Goal: Task Accomplishment & Management: Complete application form

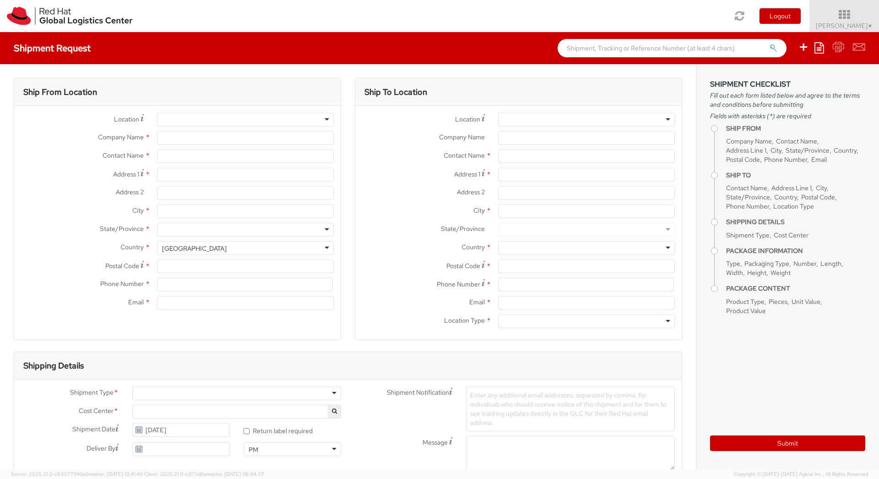
select select "867"
select select
click at [253, 114] on div at bounding box center [245, 120] width 177 height 14
type input "r"
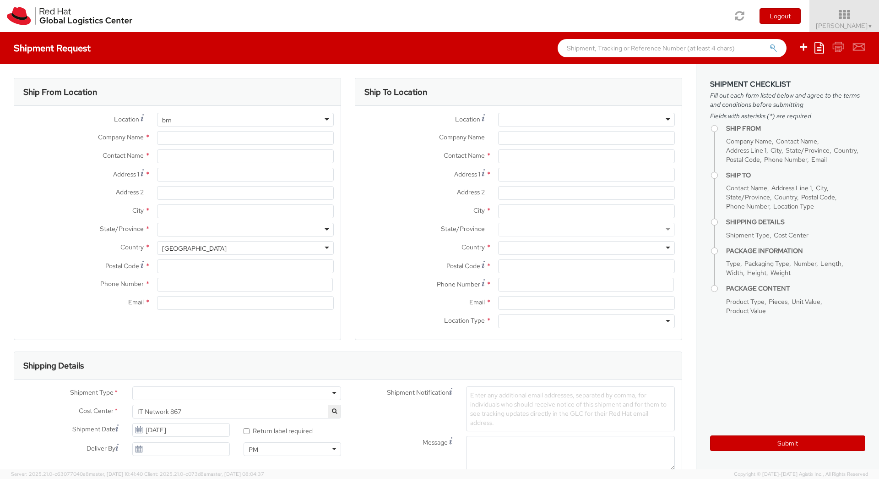
type input "brn"
type input "Red Hat Czech s.r.o."
type input "[PERSON_NAME]"
type input "Purkynova 647/111"
type input "BRNO"
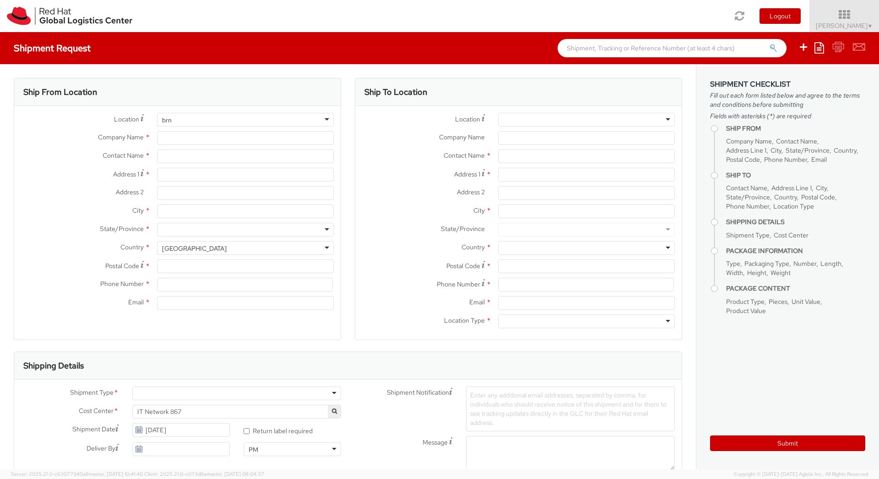
type input "621 00"
type input "420532294363"
type input "[EMAIL_ADDRESS][DOMAIN_NAME]"
select select "CM"
select select "KGS"
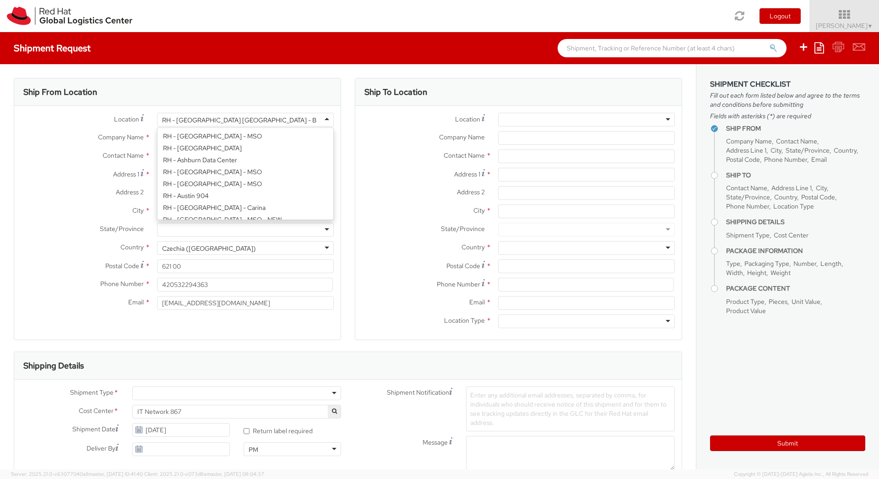
scroll to position [201, 0]
click at [262, 115] on div "RH - [GEOGRAPHIC_DATA] [GEOGRAPHIC_DATA] - B" at bounding box center [245, 120] width 177 height 14
type input "itself s.r.o"
type input "Palavske Namesti 4343/11"
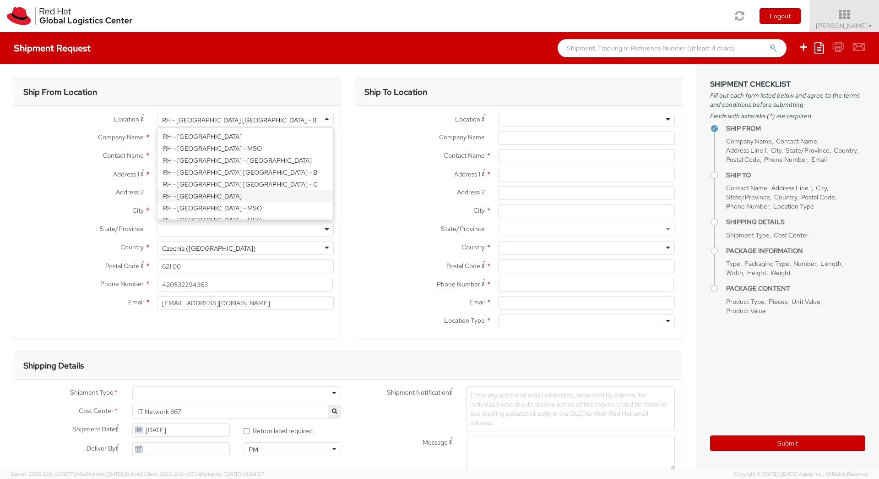
type input "c/o Red Hat Czech s.r.o."
type input "62800"
type input "420 533 383 385"
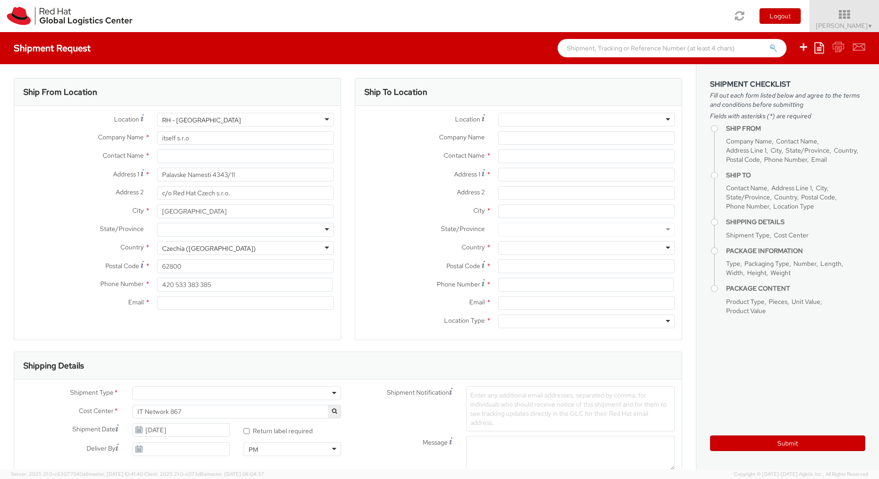
click at [549, 120] on div at bounding box center [586, 120] width 177 height 14
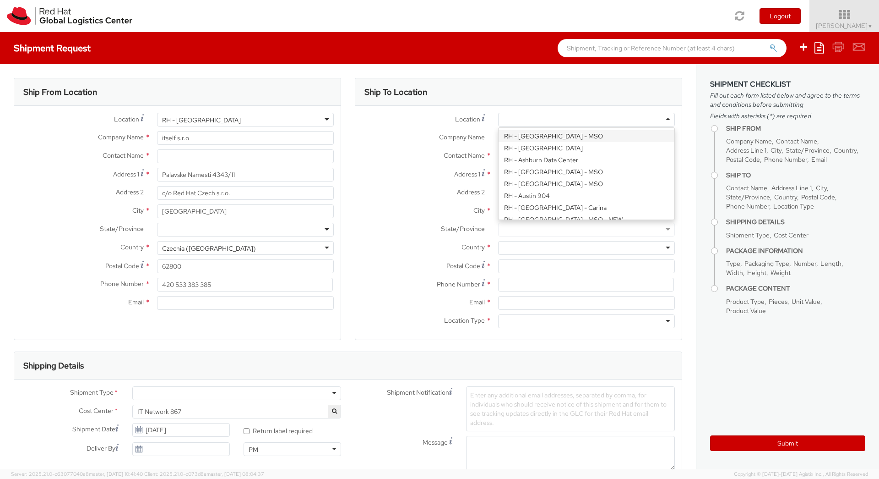
click at [429, 125] on div "Location * RH - Amsterdam - MSO RH - Amsterdam Data Center RH - Ashburn Data Ce…" at bounding box center [518, 120] width 326 height 14
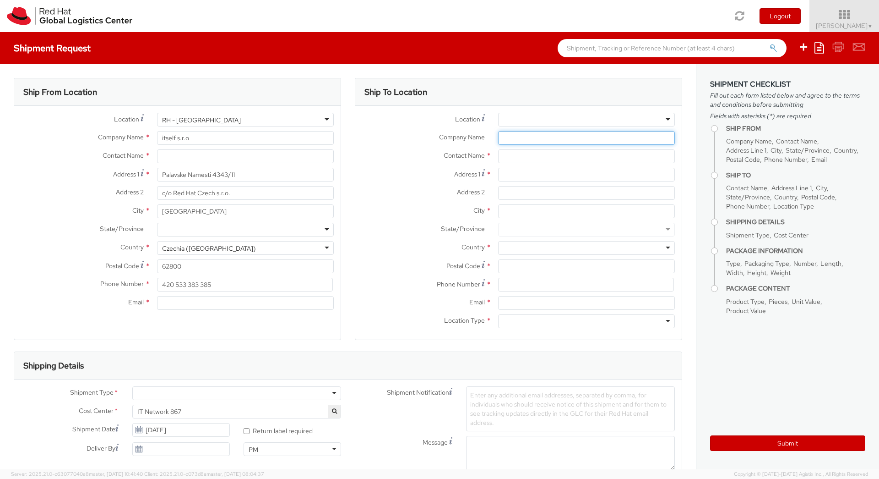
click at [513, 139] on input "Company Name *" at bounding box center [586, 138] width 177 height 14
paste input "Ohradní 1439/61a"
type input "Ohradní 1439/61a"
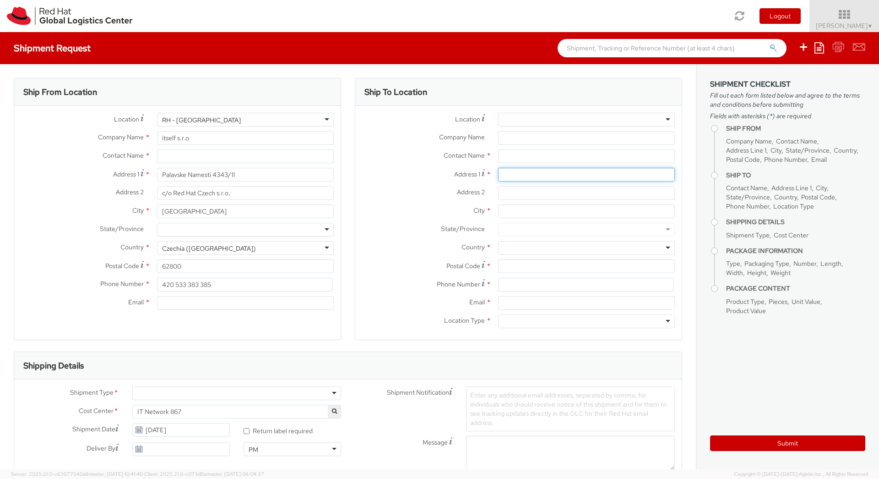
click at [516, 172] on input "Address 1 *" at bounding box center [586, 175] width 177 height 14
paste input "Ohradní 1439/61a"
type input "Ohradní 1439/61a"
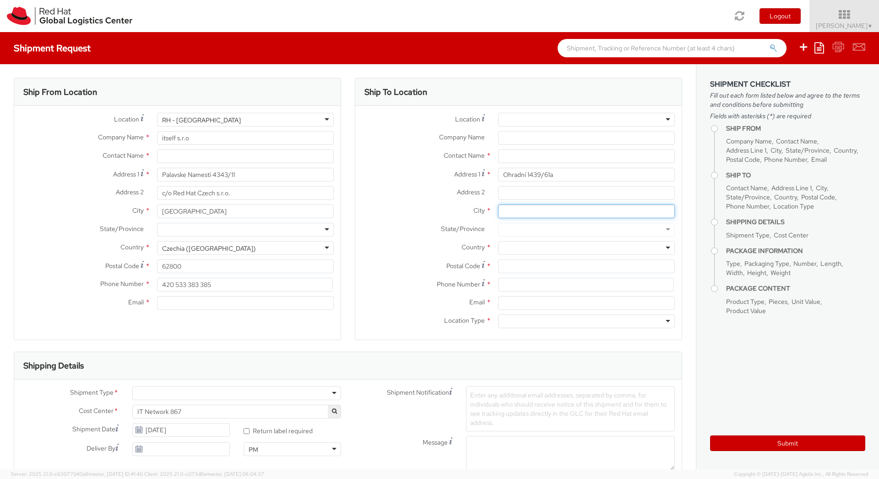
click at [523, 210] on input "City *" at bounding box center [586, 211] width 177 height 14
type input "O"
type input "Prague"
click at [541, 225] on div at bounding box center [586, 230] width 177 height 14
click at [541, 230] on div at bounding box center [586, 230] width 177 height 14
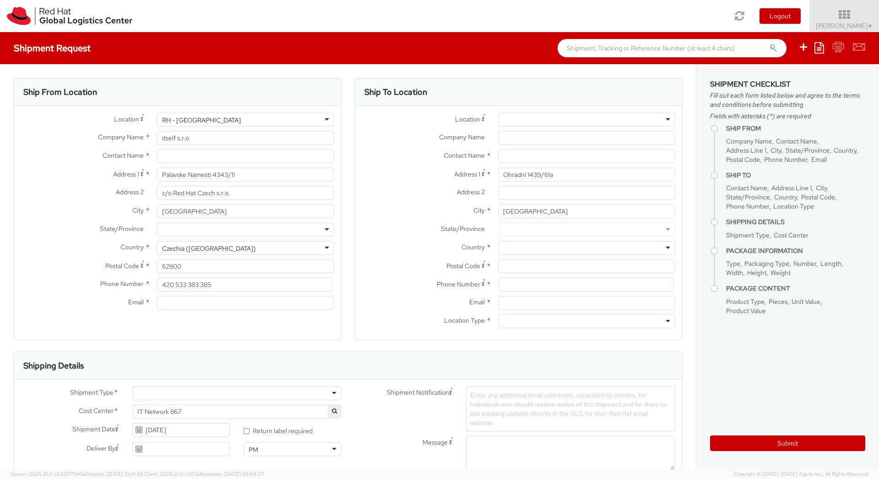
click at [513, 256] on div "Country * Afghanistan Albania Algeria American Samoa Andorra Angola Anguilla An…" at bounding box center [518, 250] width 326 height 18
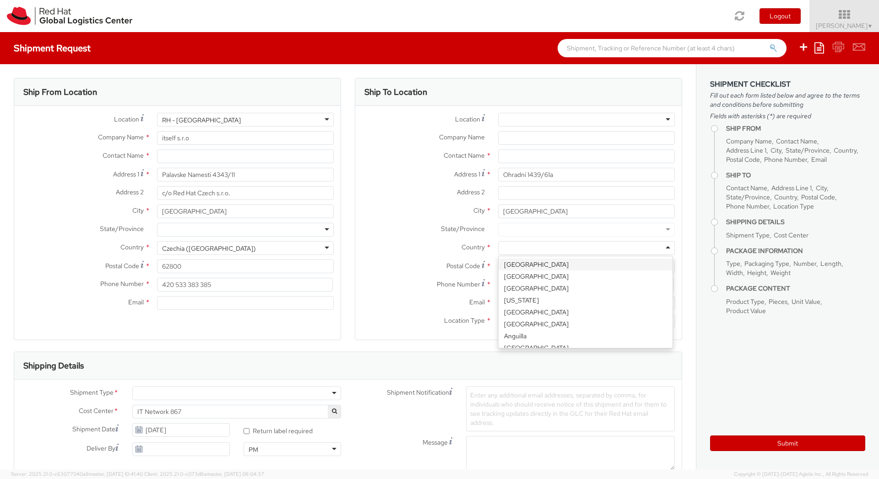
click at [521, 249] on div at bounding box center [586, 248] width 177 height 14
type input "cz"
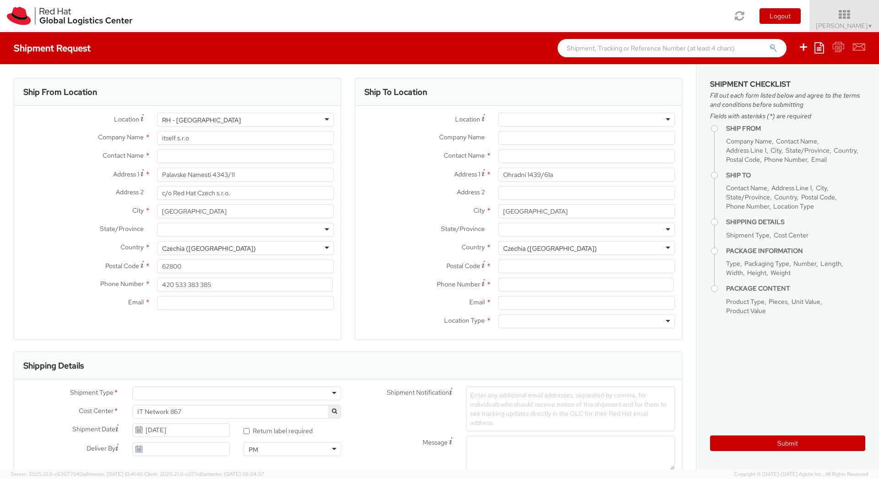
scroll to position [0, 0]
click at [215, 155] on input "text" at bounding box center [245, 156] width 177 height 14
type input "[PERSON_NAME]"
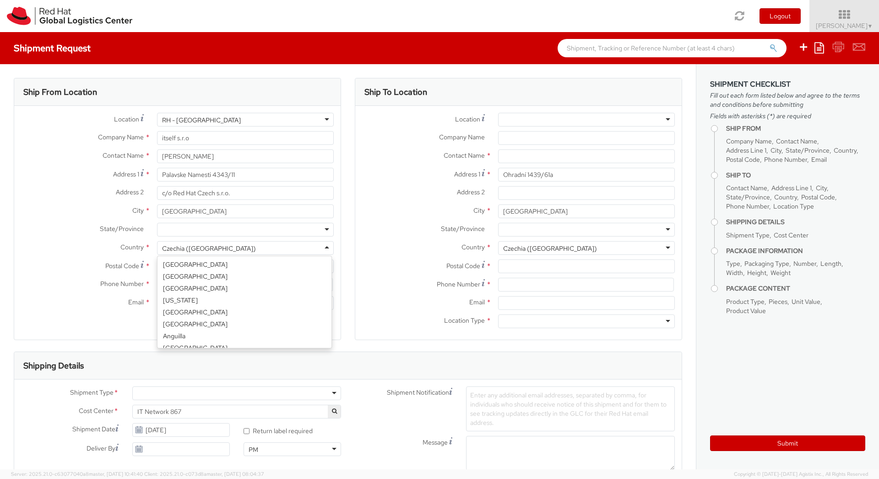
scroll to position [511, 0]
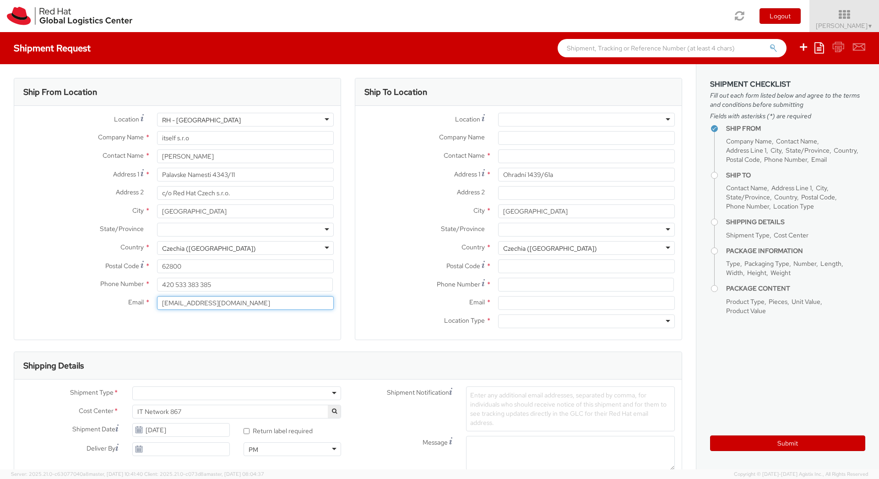
type input "[EMAIL_ADDRESS][DOMAIN_NAME]"
click at [507, 155] on input "text" at bounding box center [586, 156] width 177 height 14
paste input "Martin Pokorny"
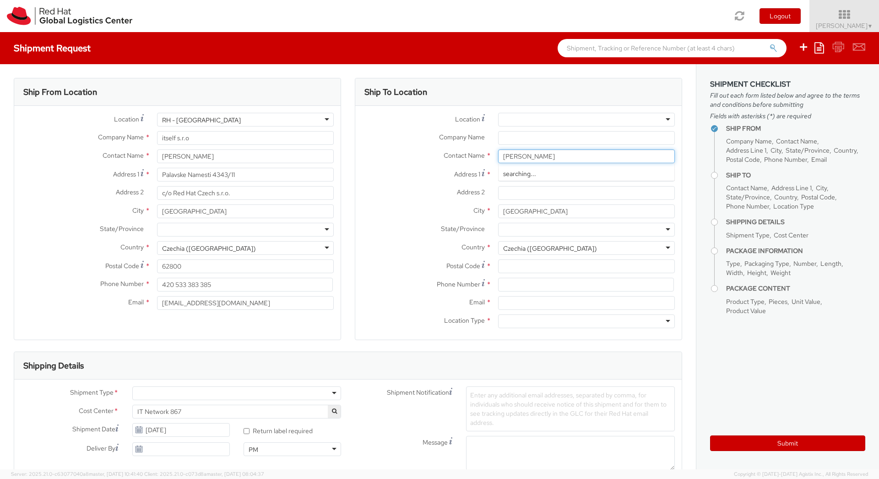
type input "Martin Pokorny"
click at [515, 141] on input "Company Name *" at bounding box center [586, 138] width 177 height 14
type input "Neeco"
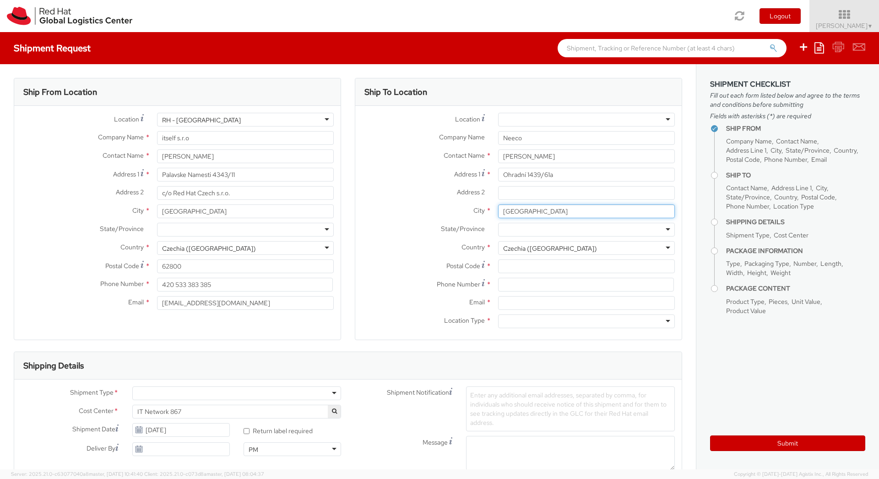
click at [534, 214] on input "Prague" at bounding box center [586, 211] width 177 height 14
type input "P"
paste input "Praha 4 - Michle"
type input "Praha 4 - Michle"
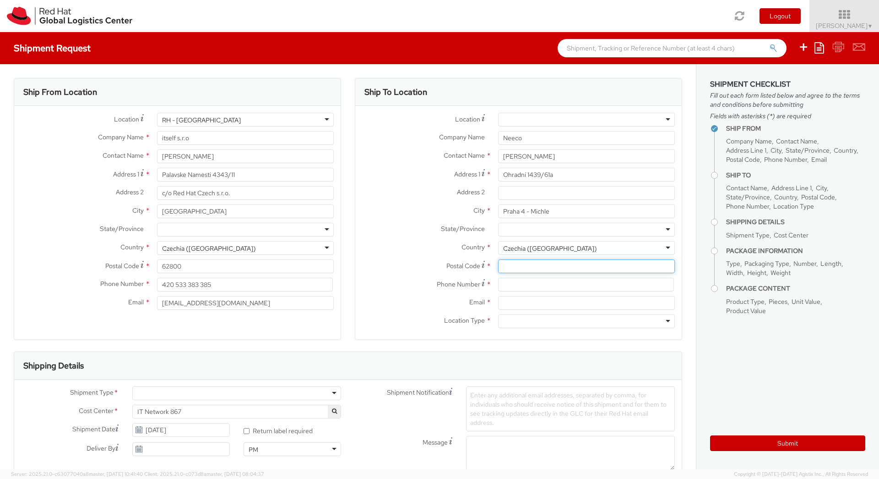
click at [523, 268] on input "Postal Code *" at bounding box center [586, 266] width 177 height 14
type input "140 00"
click at [511, 282] on input at bounding box center [586, 284] width 176 height 14
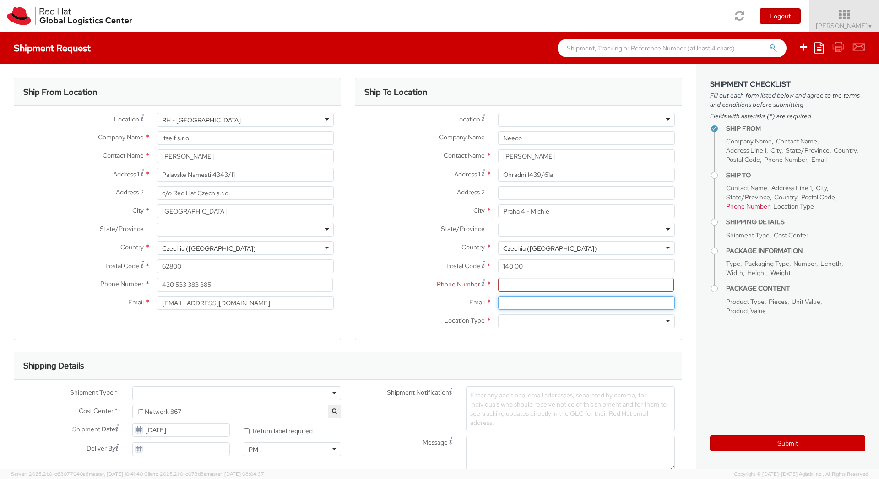
click at [514, 306] on input "Email *" at bounding box center [586, 303] width 177 height 14
paste input "[PHONE_NUMBER]"
type input "[PHONE_NUMBER]"
click at [508, 326] on div at bounding box center [586, 321] width 177 height 14
click at [511, 283] on input at bounding box center [586, 284] width 176 height 14
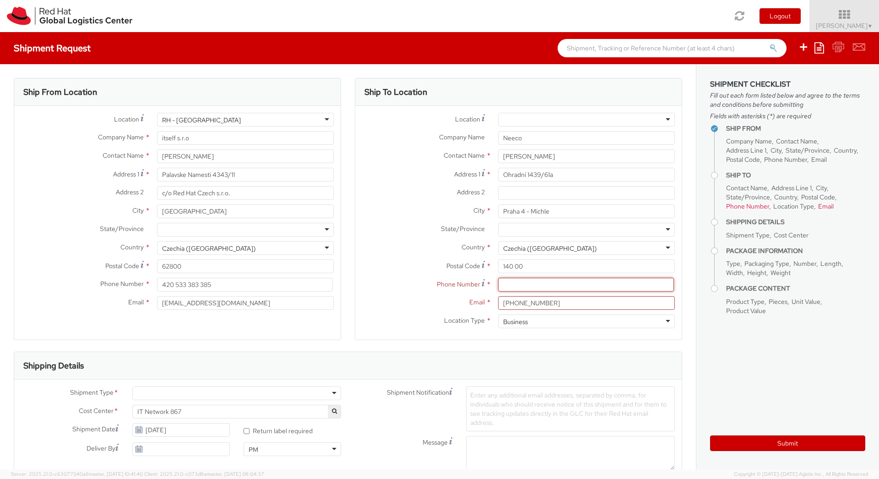
paste input "[PHONE_NUMBER]"
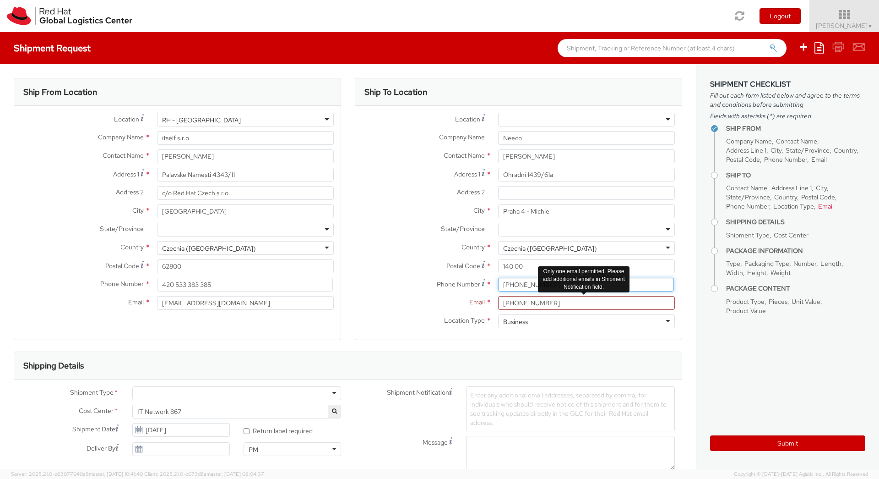
type input "[PHONE_NUMBER]"
drag, startPoint x: 559, startPoint y: 305, endPoint x: 468, endPoint y: 307, distance: 91.1
click at [468, 307] on div "Email * +420 723 049 028" at bounding box center [518, 303] width 326 height 14
type input "+"
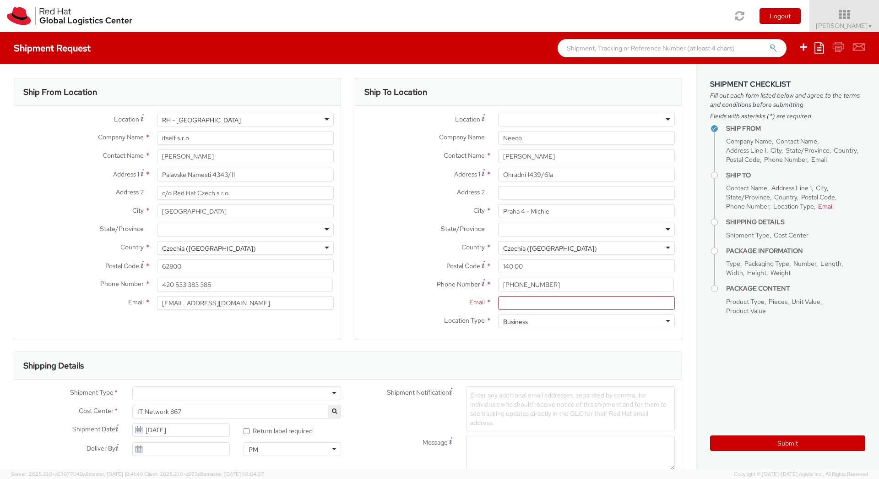
click at [530, 230] on div at bounding box center [586, 230] width 177 height 14
click at [399, 180] on div "Address 1 * Ohradní 1439/61a" at bounding box center [518, 175] width 326 height 14
click at [530, 300] on input "Email *" at bounding box center [586, 303] width 177 height 14
type input "[PERSON_NAME][EMAIL_ADDRESS][PERSON_NAME][DOMAIN_NAME]"
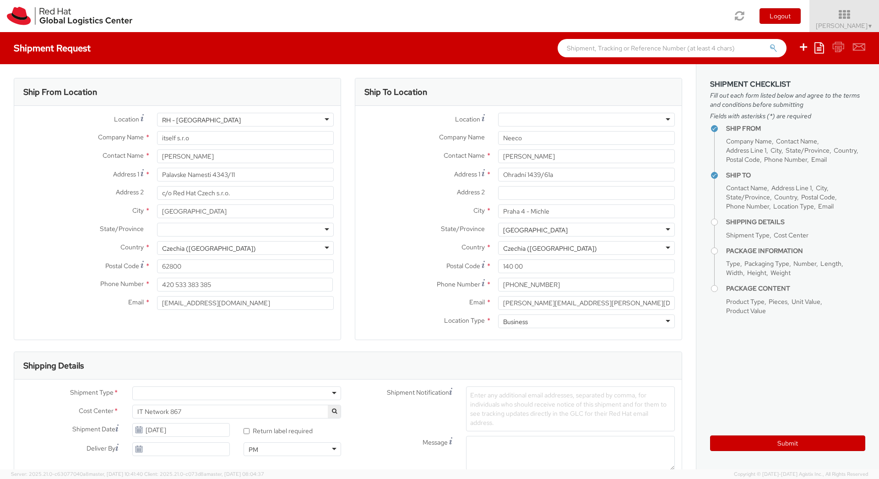
click at [421, 277] on label "Phone Number *" at bounding box center [423, 283] width 136 height 12
click at [400, 189] on label "Address 2 *" at bounding box center [423, 192] width 136 height 12
click at [498, 189] on input "Address 2 *" at bounding box center [586, 193] width 177 height 14
click at [400, 189] on label "Address 2 *" at bounding box center [423, 192] width 136 height 12
click at [498, 189] on input "Address 2 *" at bounding box center [586, 193] width 177 height 14
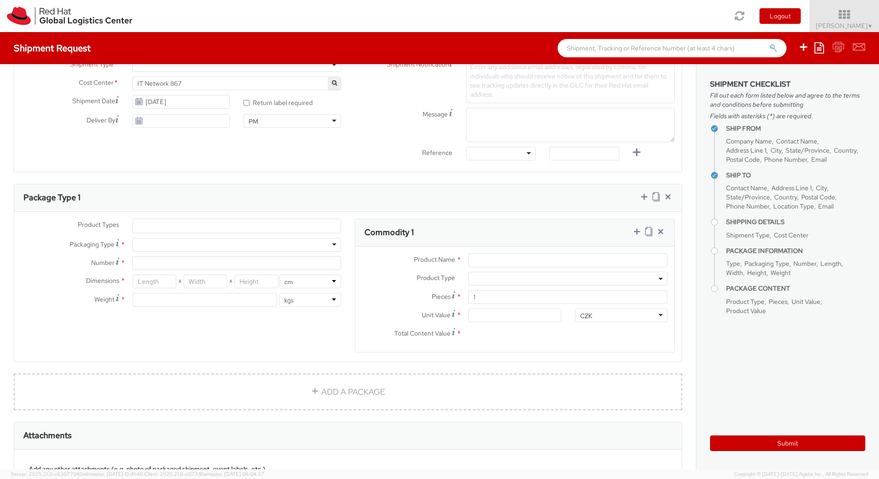
scroll to position [354, 0]
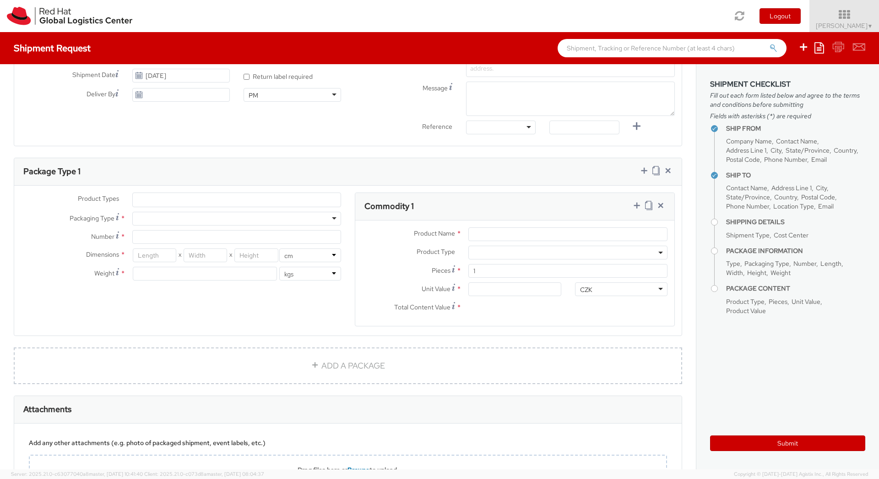
click at [297, 210] on div "Product Types * Documents Docking Station Laptop Monitor Other Hardware Server …" at bounding box center [181, 240] width 334 height 97
click at [307, 201] on ul at bounding box center [237, 200] width 208 height 14
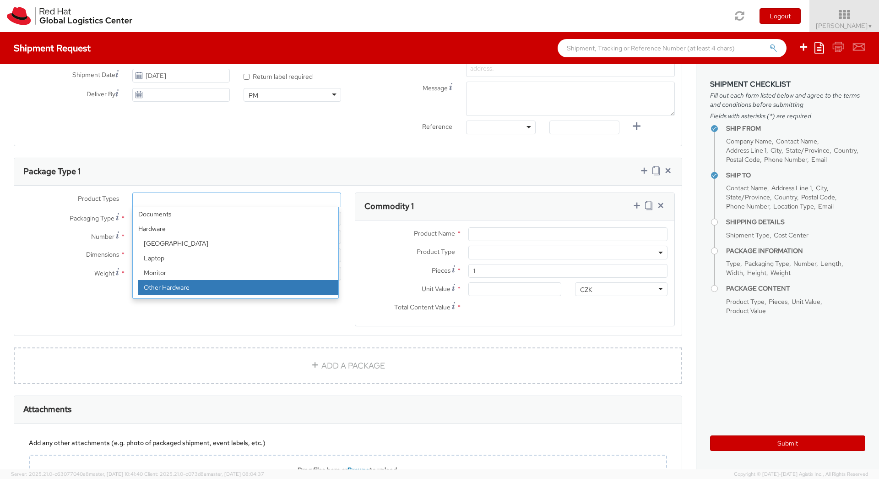
select select "HARD_OTHER"
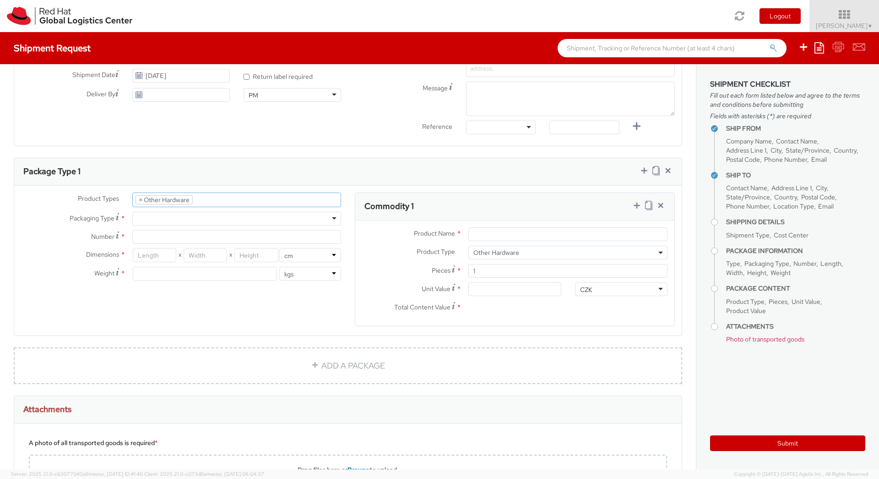
scroll to position [44, 0]
click at [214, 214] on div at bounding box center [236, 219] width 209 height 14
click at [213, 231] on input "Number *" at bounding box center [236, 237] width 209 height 14
type input "2"
click at [249, 267] on div at bounding box center [205, 274] width 145 height 14
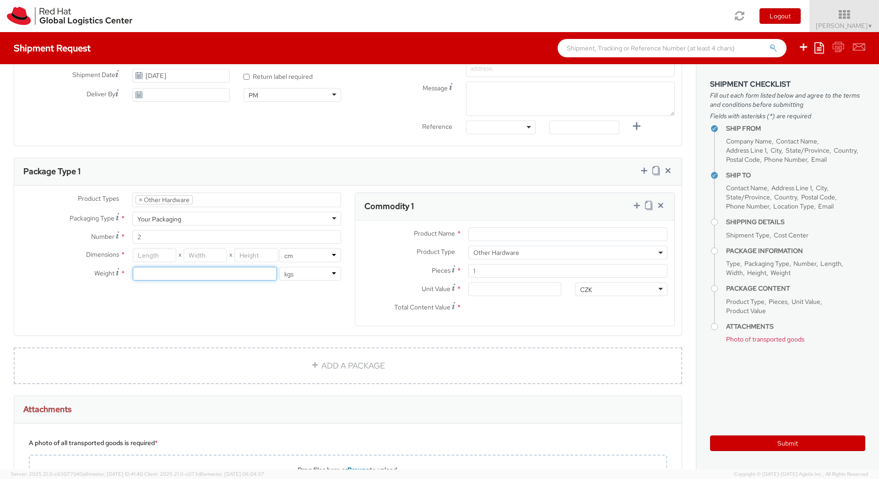
click at [250, 268] on input "number" at bounding box center [205, 274] width 144 height 14
type input "12"
click at [277, 303] on div "Product Types * Documents Docking Station Laptop Monitor Other Hardware Server …" at bounding box center [348, 264] width 668 height 145
click at [495, 231] on input "Product Name *" at bounding box center [567, 234] width 199 height 14
type input "Versa CSG1300"
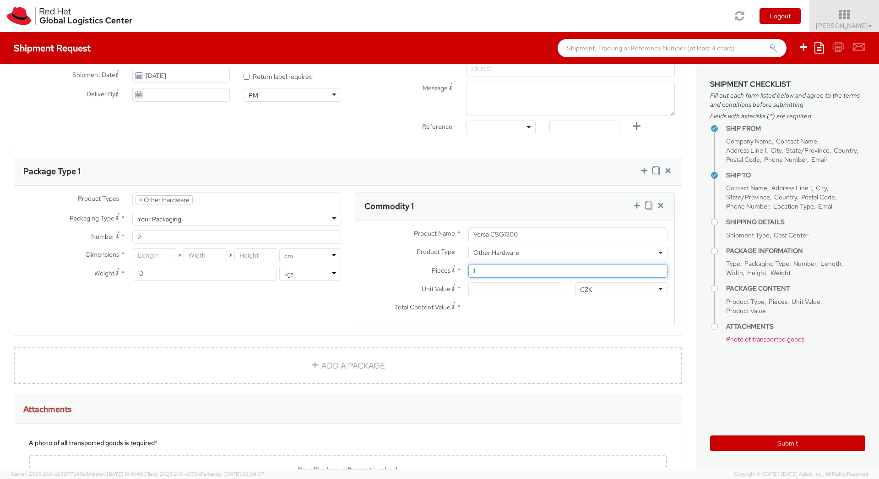
click at [495, 275] on input "1" at bounding box center [567, 271] width 199 height 14
click at [486, 291] on input "Unit Value *" at bounding box center [514, 289] width 92 height 14
click at [158, 239] on input "2" at bounding box center [236, 237] width 209 height 14
type input "1"
click at [146, 251] on input "number" at bounding box center [155, 255] width 44 height 14
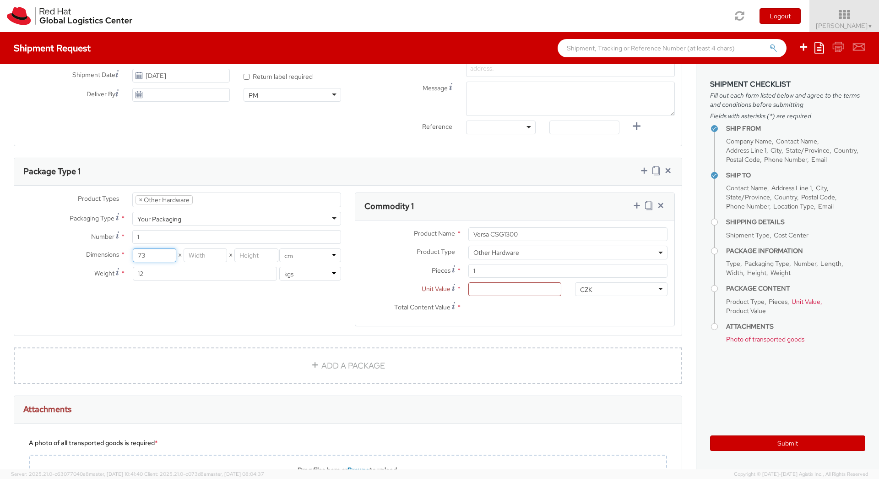
type input "73"
type input "61"
type input "20"
click at [603, 292] on div "CZK" at bounding box center [621, 289] width 92 height 14
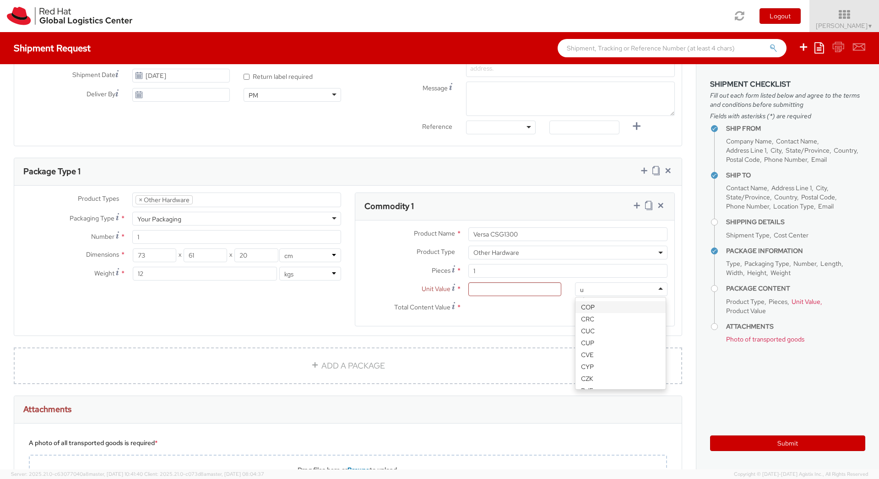
type input "us"
click at [520, 292] on input "Unit Value *" at bounding box center [514, 289] width 92 height 14
type input "9.00"
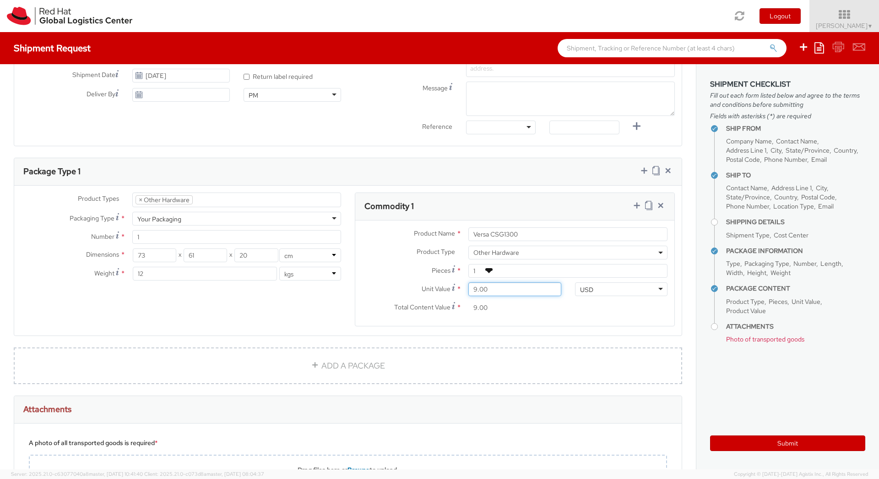
type input "90.00"
type input "900.00"
type input "9,000.00"
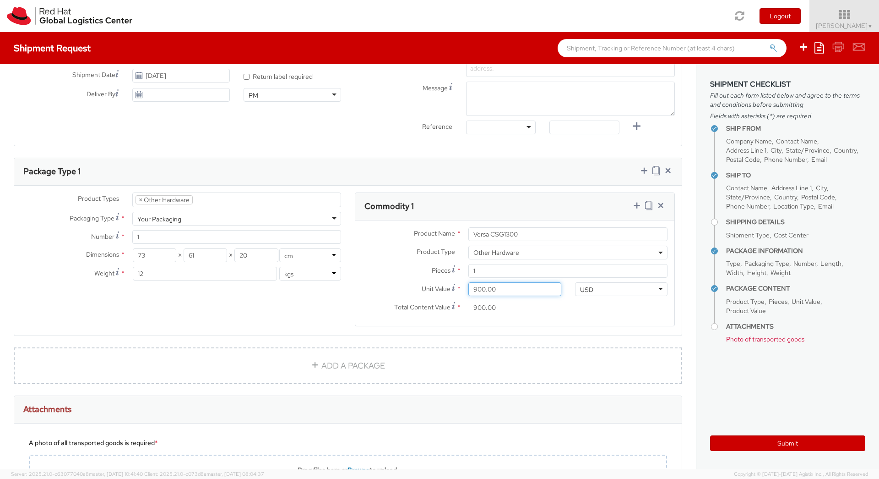
type input "9,000.00"
click at [400, 265] on label "Pieces Number of pieces inside all the packages *" at bounding box center [408, 270] width 106 height 12
click at [468, 265] on input "1" at bounding box center [567, 271] width 199 height 14
click at [532, 233] on input "Versa CSG1300" at bounding box center [567, 234] width 199 height 14
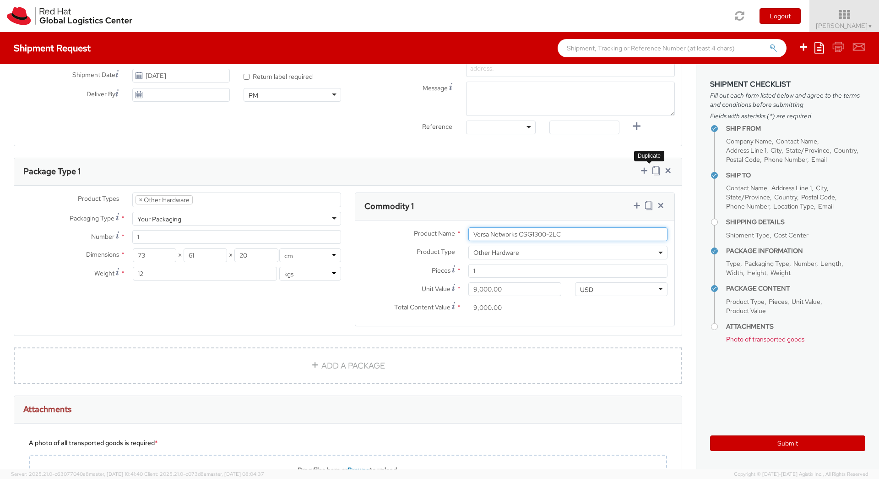
type input "Versa Networks CSG1300-2LC"
click at [653, 172] on icon at bounding box center [656, 170] width 7 height 9
select select "HARD_OTHER"
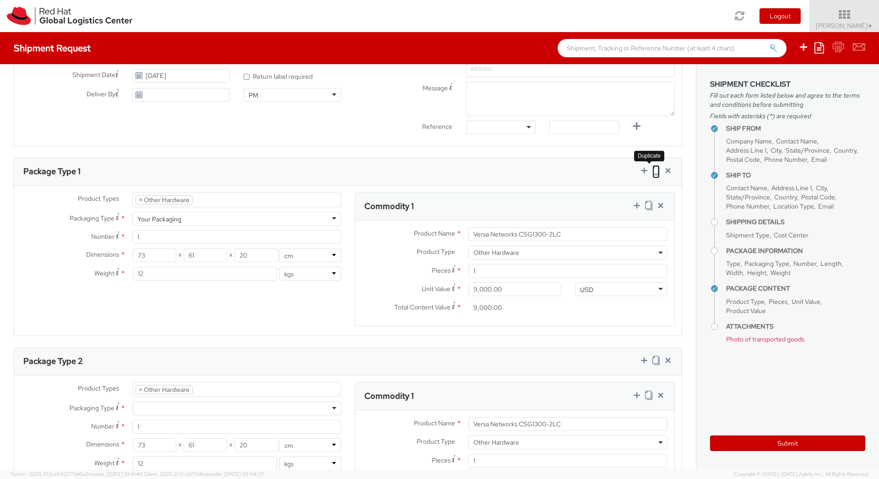
scroll to position [44, 0]
click at [618, 181] on div "Package Type 1" at bounding box center [348, 171] width 668 height 27
click at [181, 405] on div at bounding box center [236, 408] width 209 height 14
click at [532, 423] on input "Versa Networks CSG1300-2LC" at bounding box center [567, 424] width 199 height 14
click at [566, 427] on input "Versa Networks CSG1500-2LC" at bounding box center [567, 424] width 199 height 14
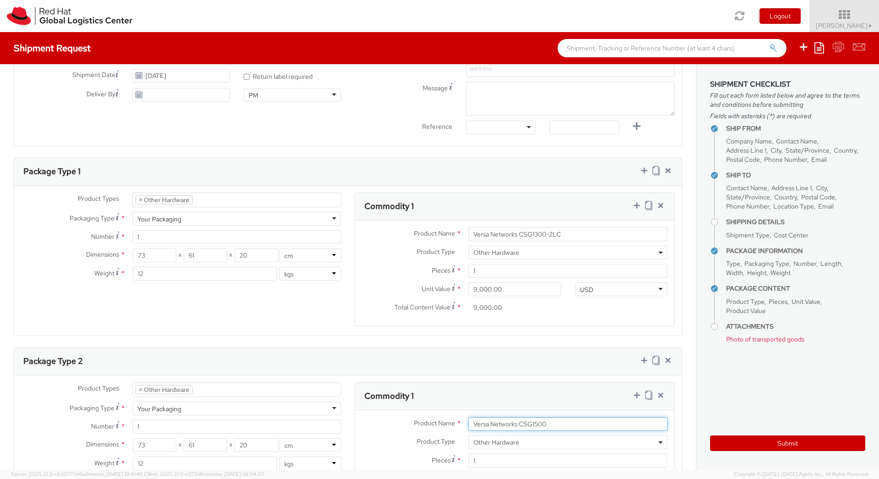
type input "Versa Networks CSG1500"
drag, startPoint x: 479, startPoint y: 290, endPoint x: 452, endPoint y: 285, distance: 26.6
click at [452, 285] on div "Unit Value * 9,000.00" at bounding box center [461, 289] width 213 height 14
type input "800.00"
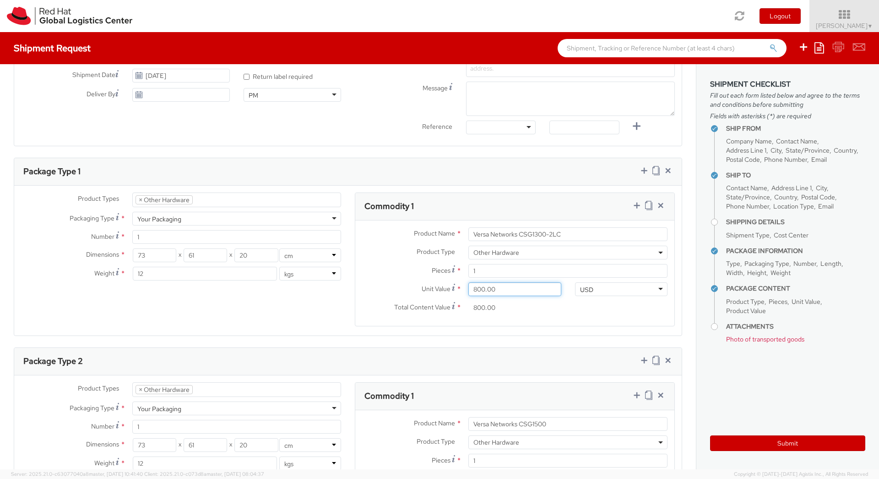
type input "8,006.00"
type input "800.00"
type input "80.00"
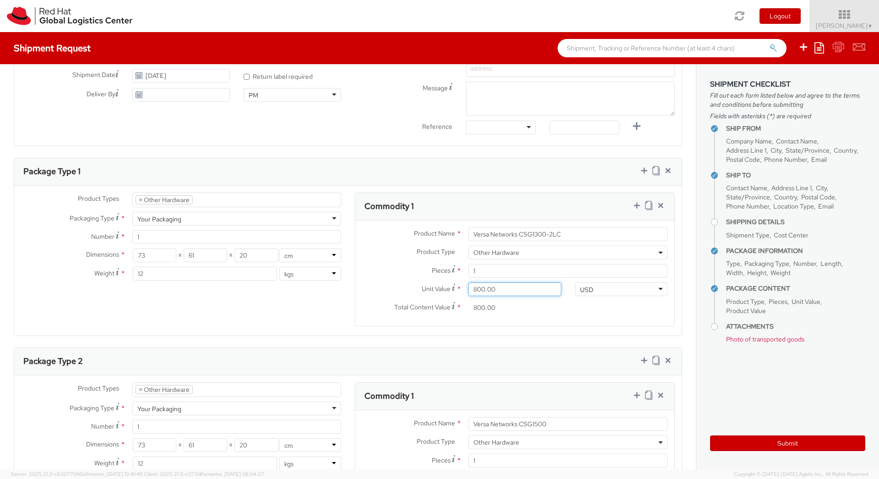
type input "80.00"
type input "8.00"
type input "86.00"
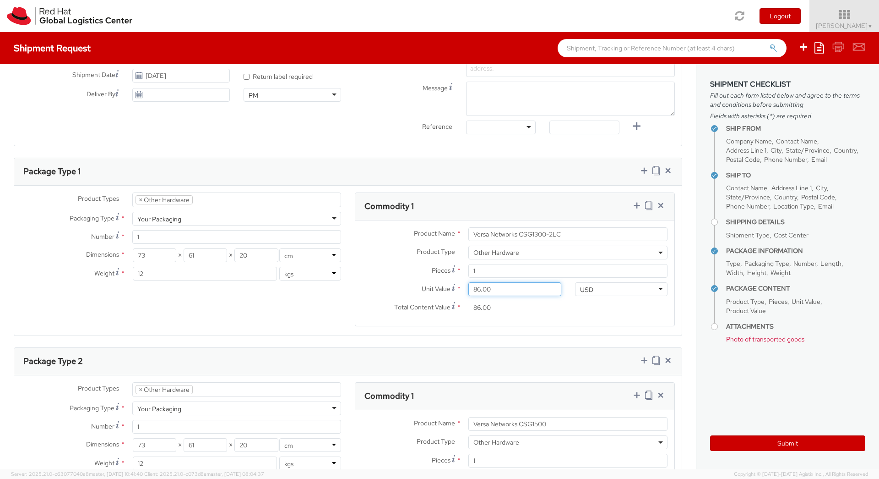
type input "860.00"
type input "8,600.00"
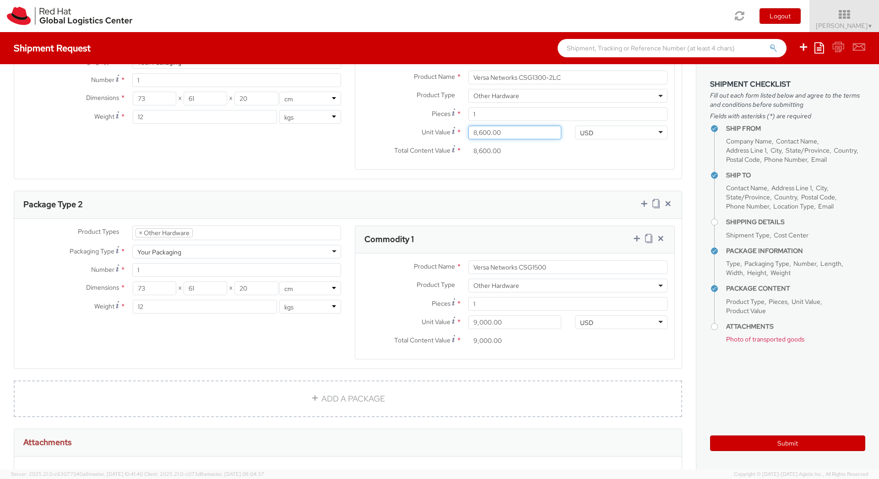
scroll to position [509, 0]
drag, startPoint x: 526, startPoint y: 321, endPoint x: 428, endPoint y: 317, distance: 97.6
click at [428, 317] on div "Unit Value * 9,000.00" at bounding box center [461, 323] width 213 height 14
type input "1.00"
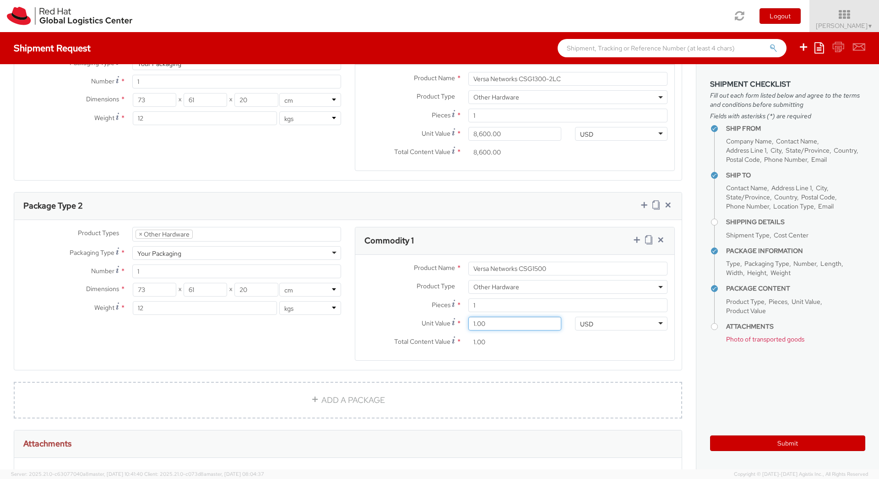
type input "13.00"
type input "134.00"
type input "1,340.00"
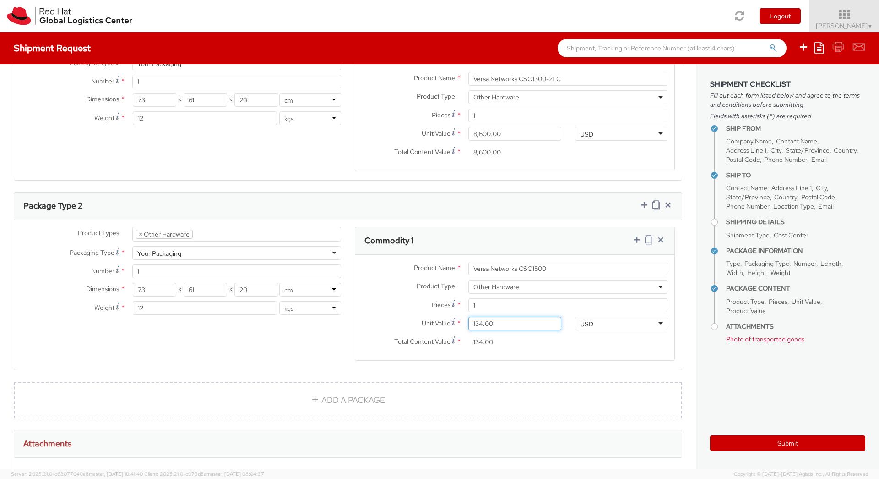
type input "1,340.00"
type input "13,400.00"
click at [560, 272] on input "Versa Networks CSG1500" at bounding box center [567, 268] width 199 height 14
click at [122, 342] on div "Product Types * Documents Docking Station Laptop Monitor Other Hardware Server …" at bounding box center [348, 299] width 668 height 145
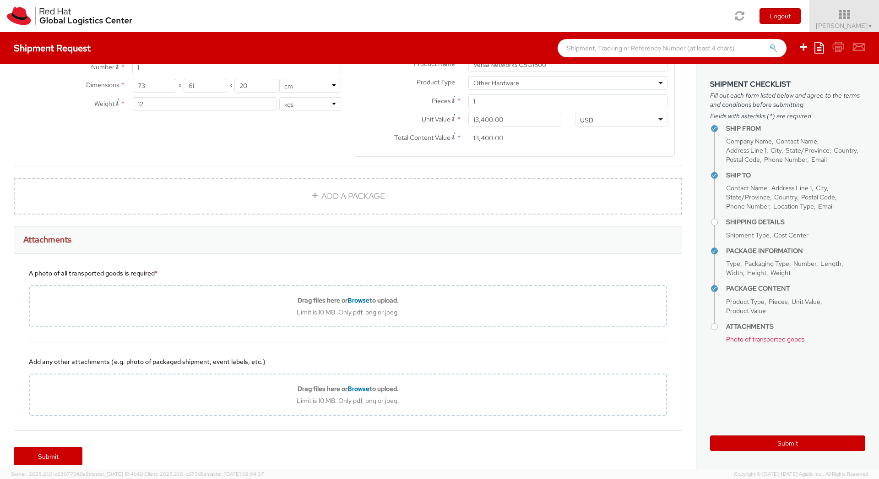
scroll to position [723, 0]
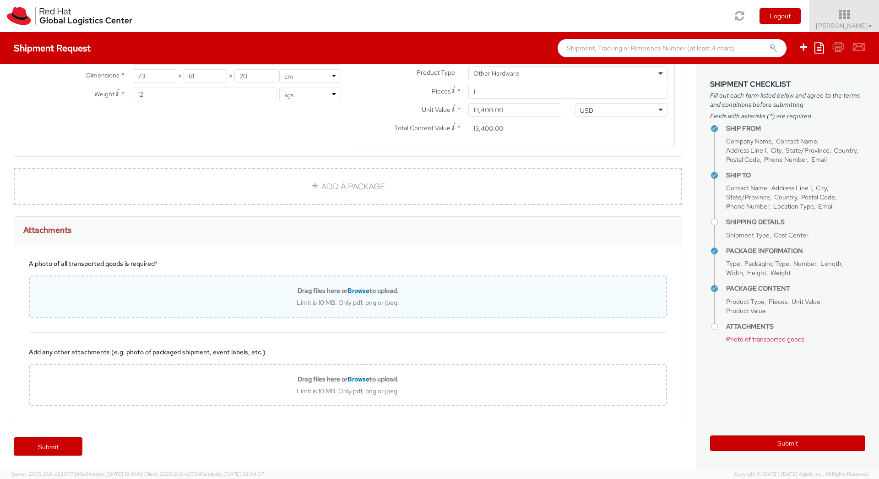
click at [349, 294] on span "Browse" at bounding box center [359, 290] width 22 height 8
type input "C:\fakepath\1000000767.jpg"
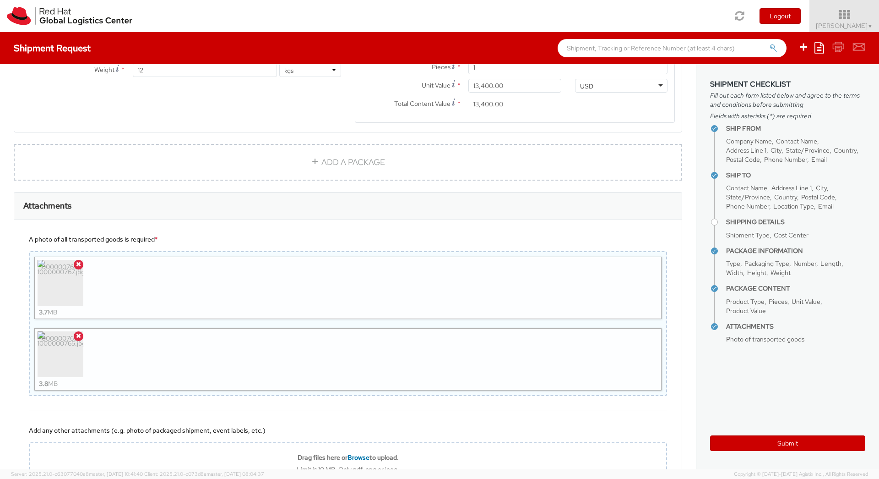
scroll to position [825, 0]
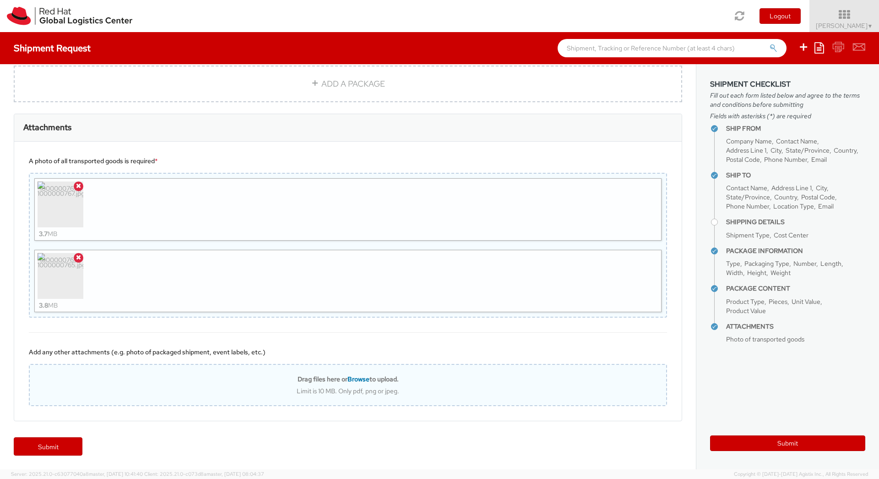
click at [356, 375] on span "Browse" at bounding box center [359, 379] width 22 height 8
type input "C:\fakepath\1000000769.jpg"
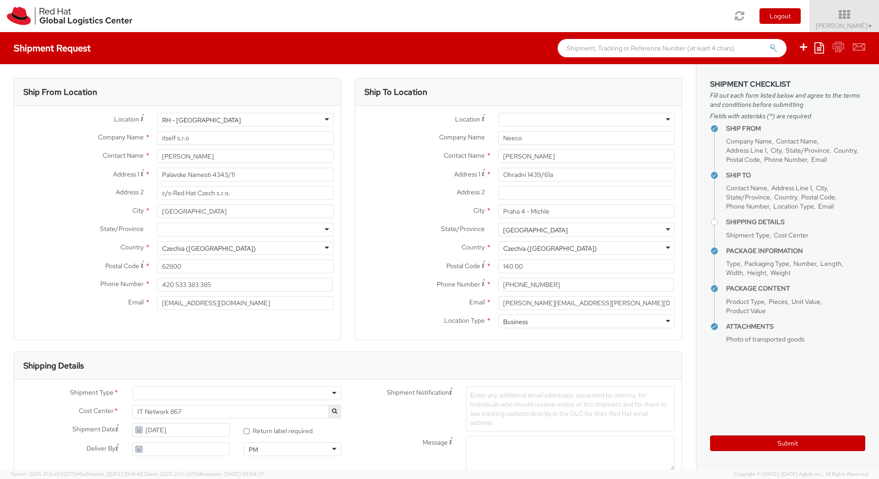
select select "HARD_OTHER"
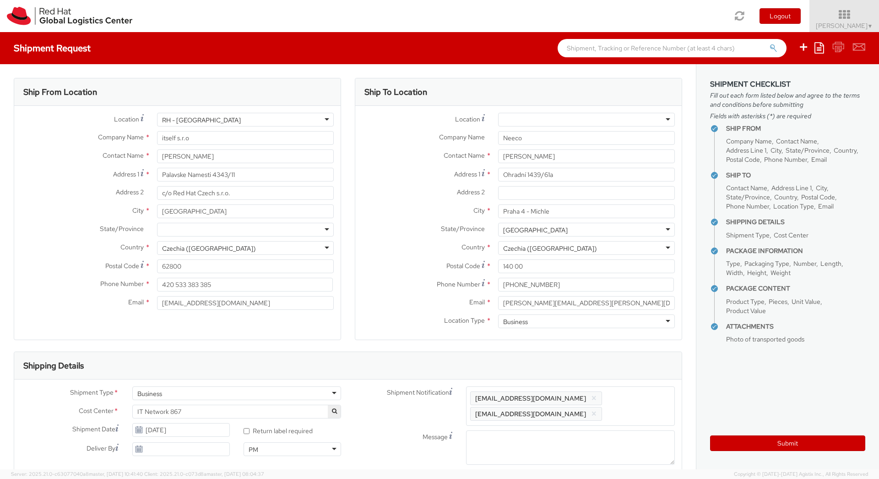
select select "HARD_OTHER"
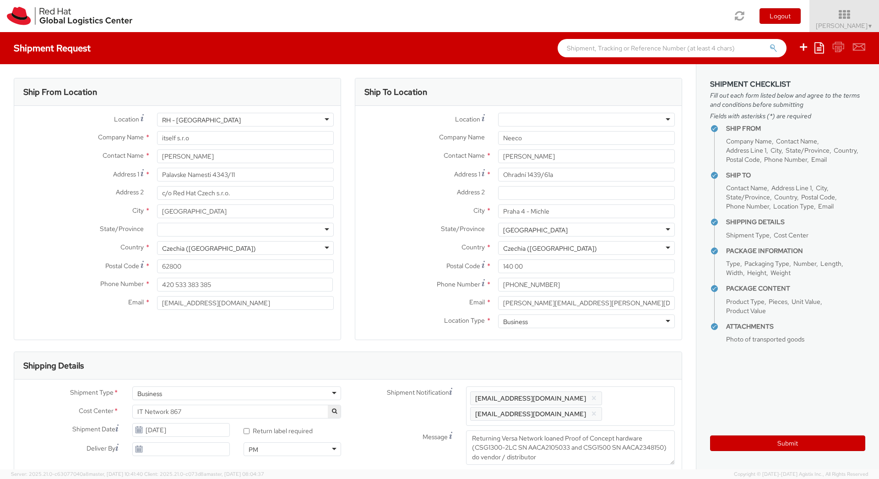
select select "HARD_OTHER"
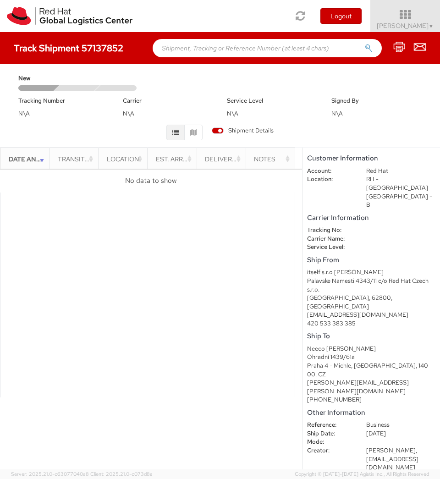
click at [231, 193] on div at bounding box center [147, 294] width 295 height 205
click at [101, 125] on div "Shipment Details" at bounding box center [219, 132] width 417 height 20
